Goal: Transaction & Acquisition: Obtain resource

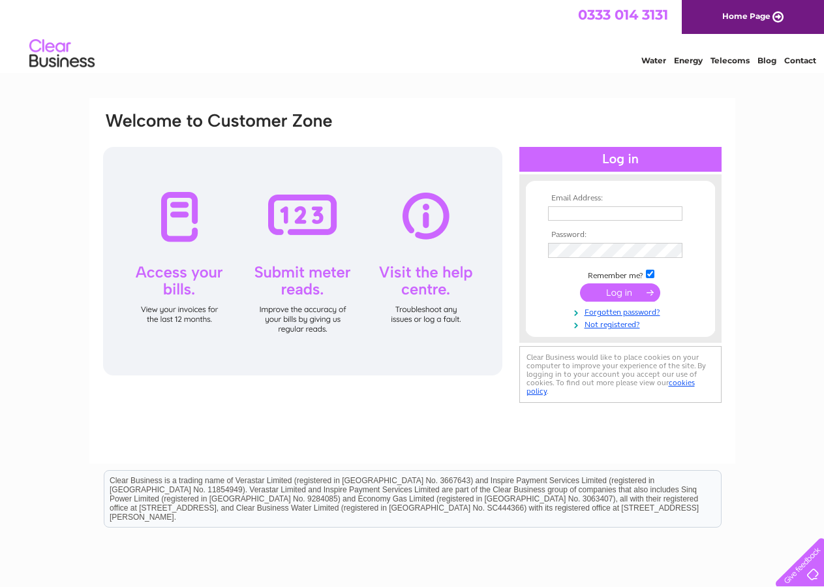
click at [559, 218] on input "text" at bounding box center [615, 213] width 134 height 14
type input "david@dh9design.co.uk"
click at [604, 294] on input "submit" at bounding box center [620, 292] width 80 height 18
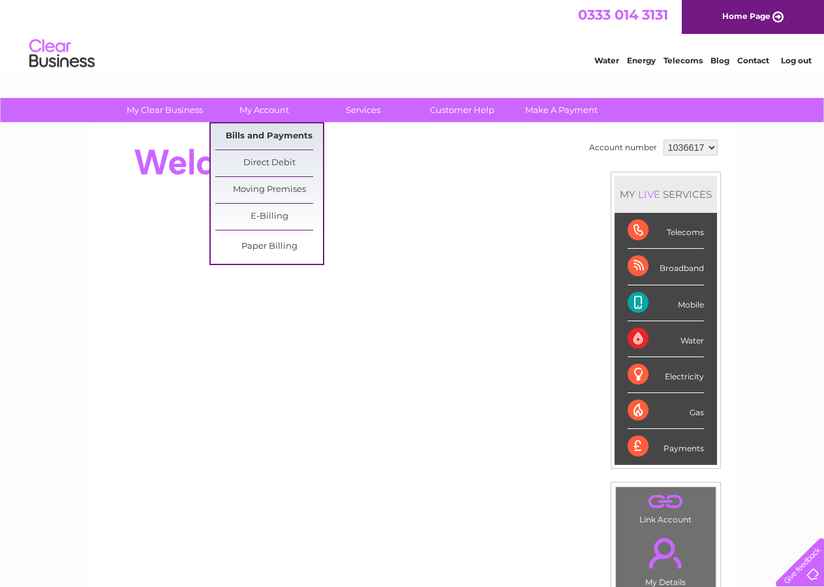
click at [261, 131] on link "Bills and Payments" at bounding box center [269, 136] width 108 height 26
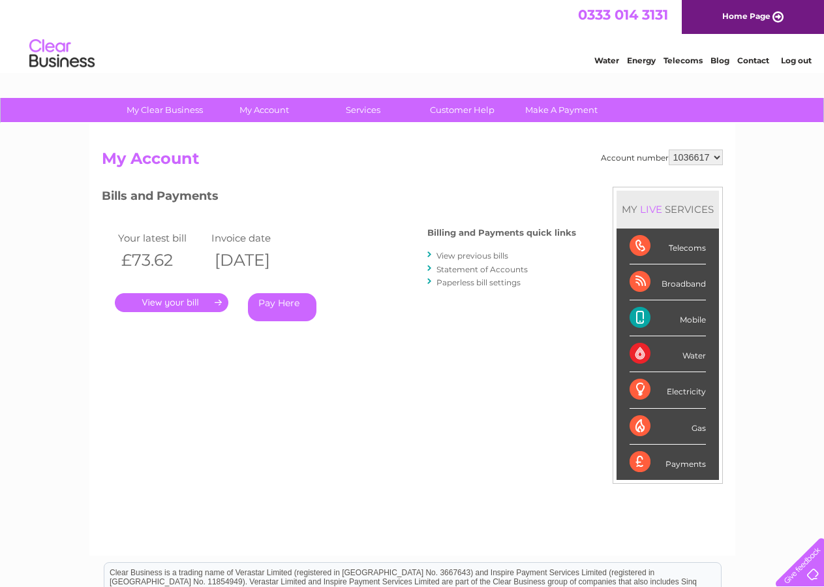
click at [174, 303] on link "." at bounding box center [172, 302] width 114 height 19
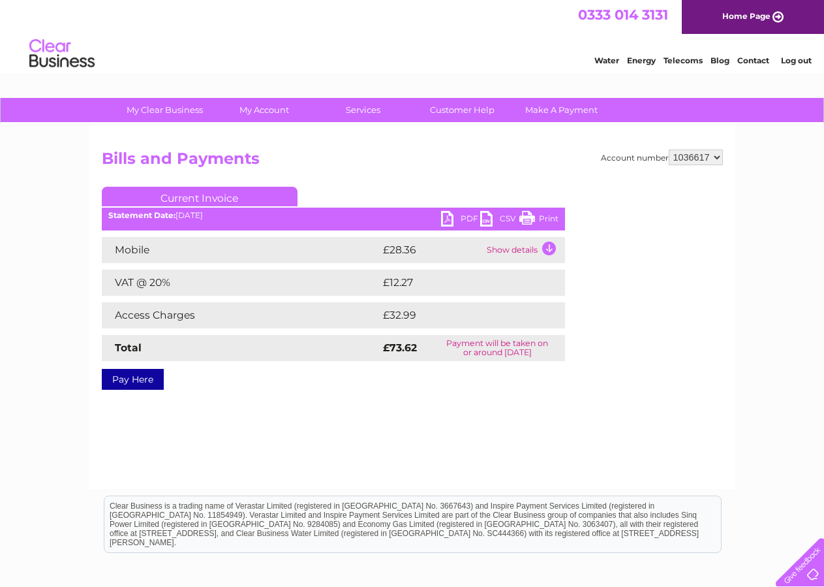
click at [448, 217] on link "PDF" at bounding box center [460, 220] width 39 height 19
click at [789, 59] on link "Log out" at bounding box center [796, 60] width 31 height 10
